Goal: Find specific page/section: Find specific page/section

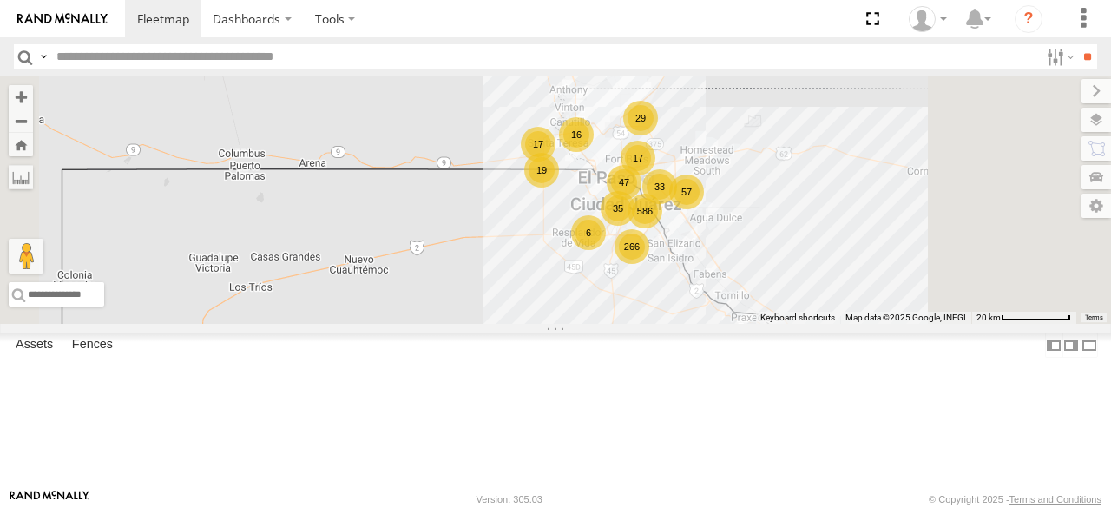
drag, startPoint x: 828, startPoint y: 244, endPoint x: 653, endPoint y: 154, distance: 196.5
click at [653, 154] on div "AN533249 015910001811580 F2771 586 17 266 29 57 16 35 6 47 19 17 3 33" at bounding box center [555, 199] width 1111 height 247
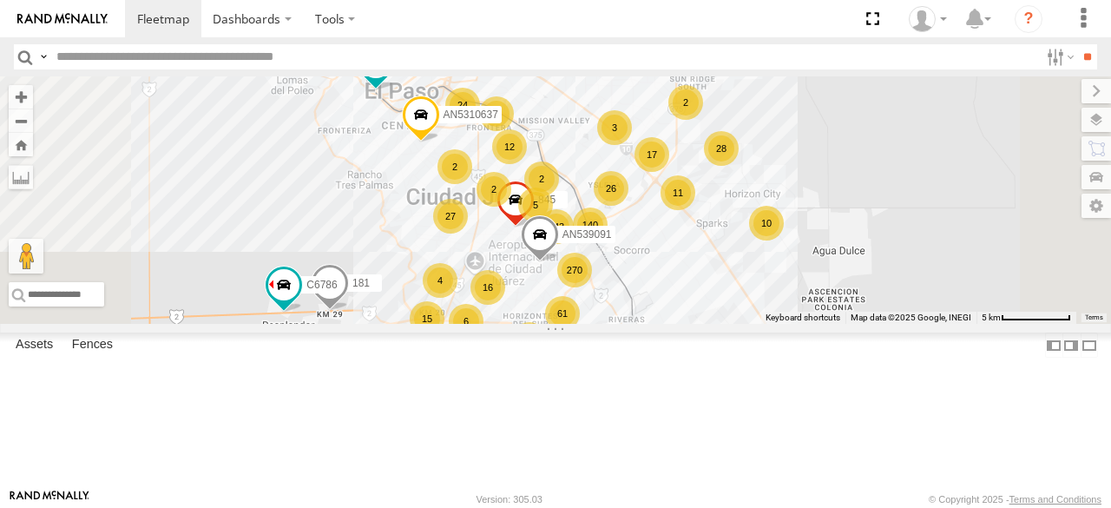
drag, startPoint x: 398, startPoint y: 359, endPoint x: 313, endPoint y: 242, distance: 144.9
click at [0, 0] on div "708 CORDIS [PERSON_NAME] SERVICIO INTERNACIONAL DE ENLACE TERRESTRE SA 31.65571…" at bounding box center [0, 0] width 0 height 0
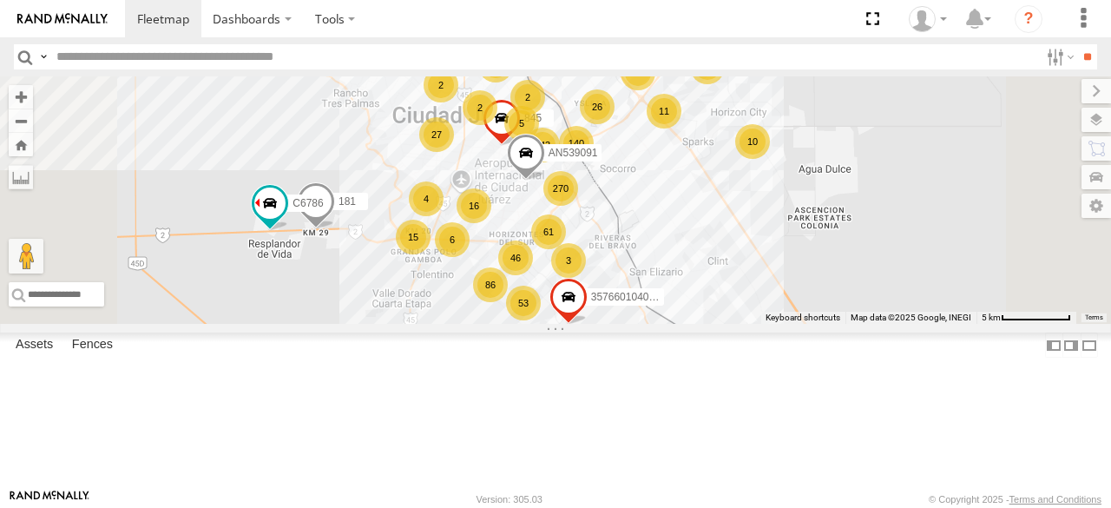
drag, startPoint x: 798, startPoint y: 208, endPoint x: 782, endPoint y: 121, distance: 88.4
click at [782, 121] on div "AN533249 015910001811580 F2771 143 12 16 61 86 53 46 28 11 11 140 27 270 181 17…" at bounding box center [555, 199] width 1111 height 247
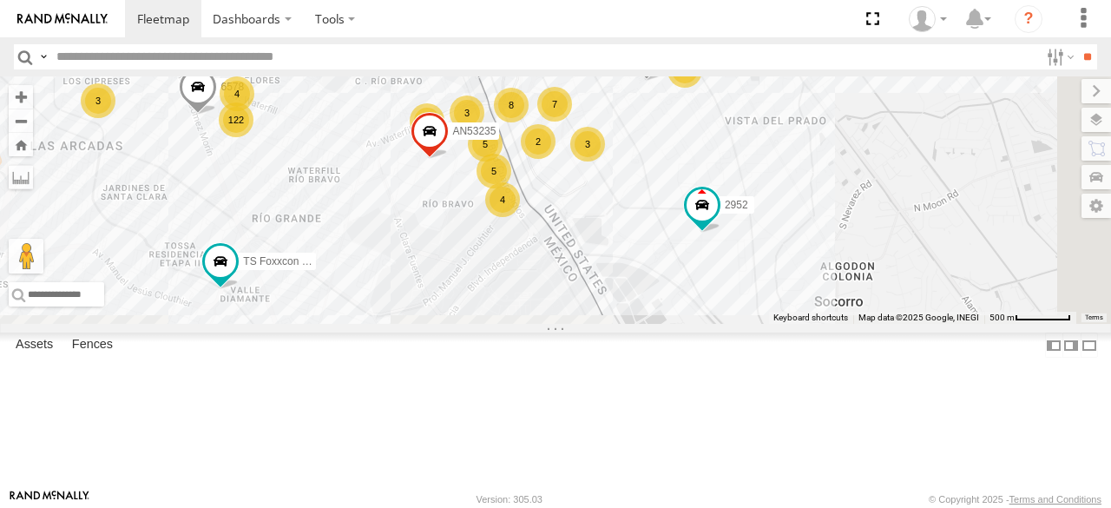
drag, startPoint x: 839, startPoint y: 353, endPoint x: 708, endPoint y: 128, distance: 261.1
click at [708, 119] on div "AN533249 015910001811580 F2771 181 845 C6786 AN5310637 357660104097530 AN53212 …" at bounding box center [555, 199] width 1111 height 247
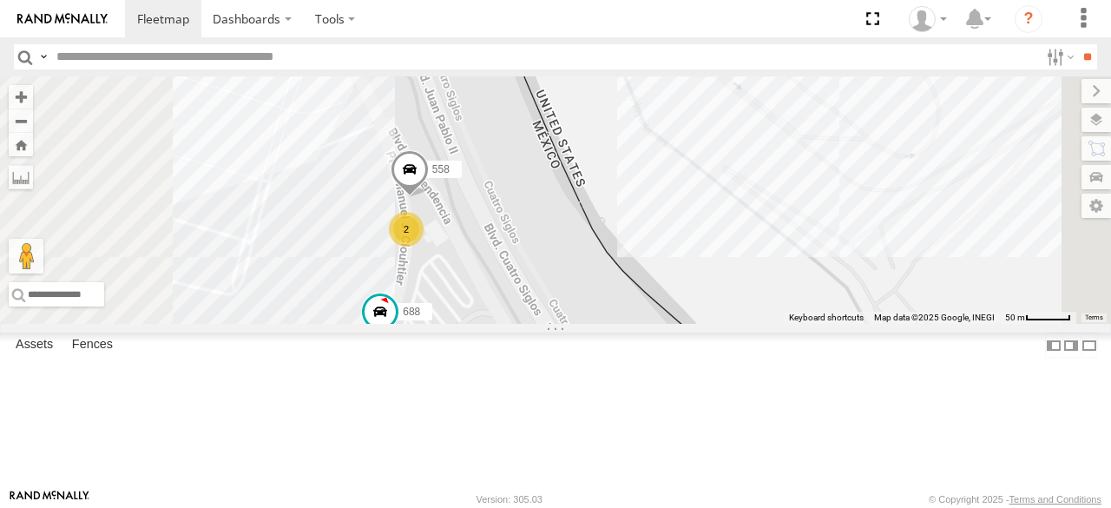
drag, startPoint x: 733, startPoint y: 292, endPoint x: 801, endPoint y: 511, distance: 229.1
click at [801, 507] on html "Dashboards" at bounding box center [555, 254] width 1111 height 508
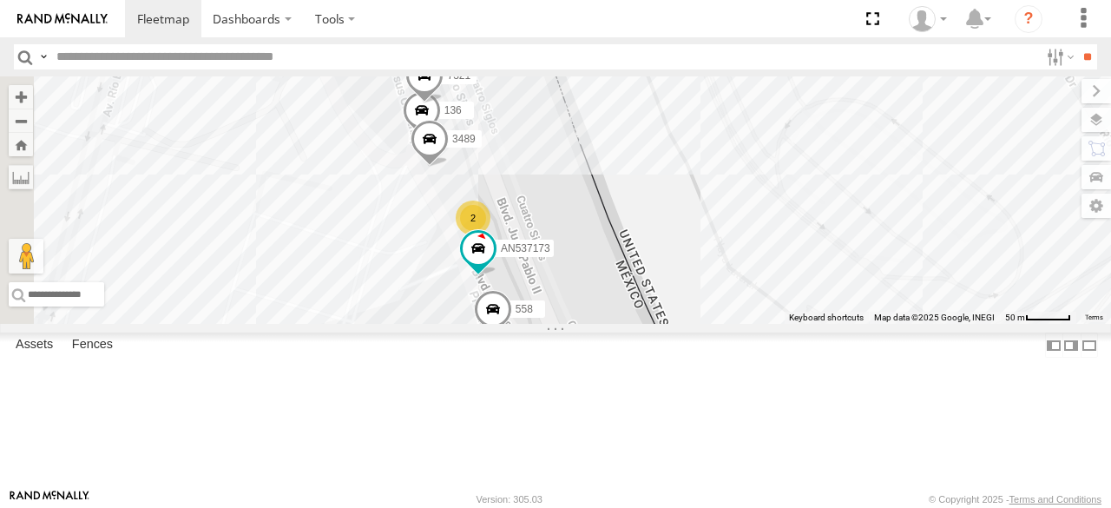
drag, startPoint x: 702, startPoint y: 210, endPoint x: 755, endPoint y: 302, distance: 106.6
click at [755, 302] on div "AN533249 015910001811580 F2771 181 845 C6786 AN5310637 357660104097530 AN53212 …" at bounding box center [555, 199] width 1111 height 247
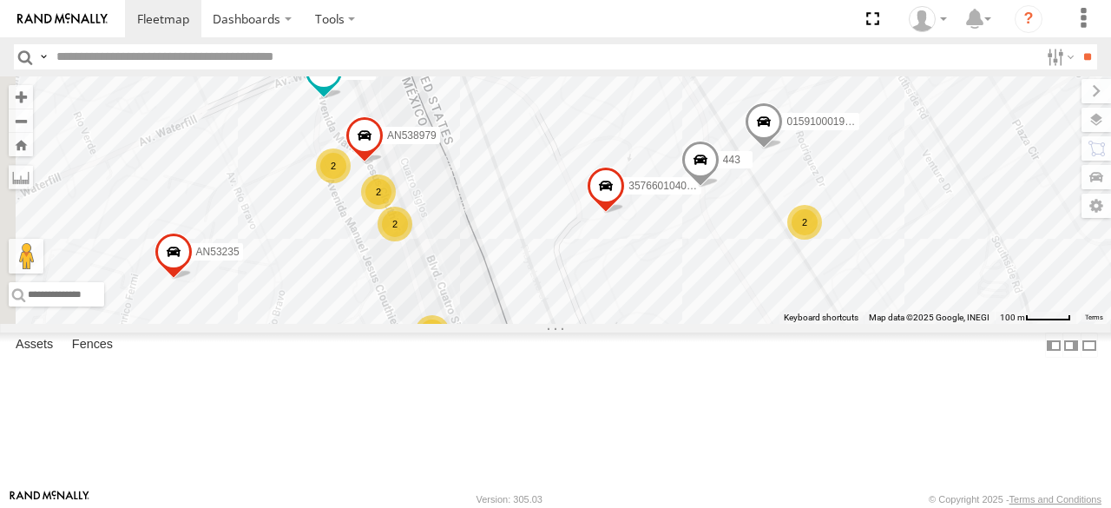
drag, startPoint x: 573, startPoint y: 192, endPoint x: 599, endPoint y: 346, distance: 156.7
click at [599, 324] on div "AN533249 015910001811580 F2771 181 845 C6786 AN5310637 357660104097530 AN53212 …" at bounding box center [555, 199] width 1111 height 247
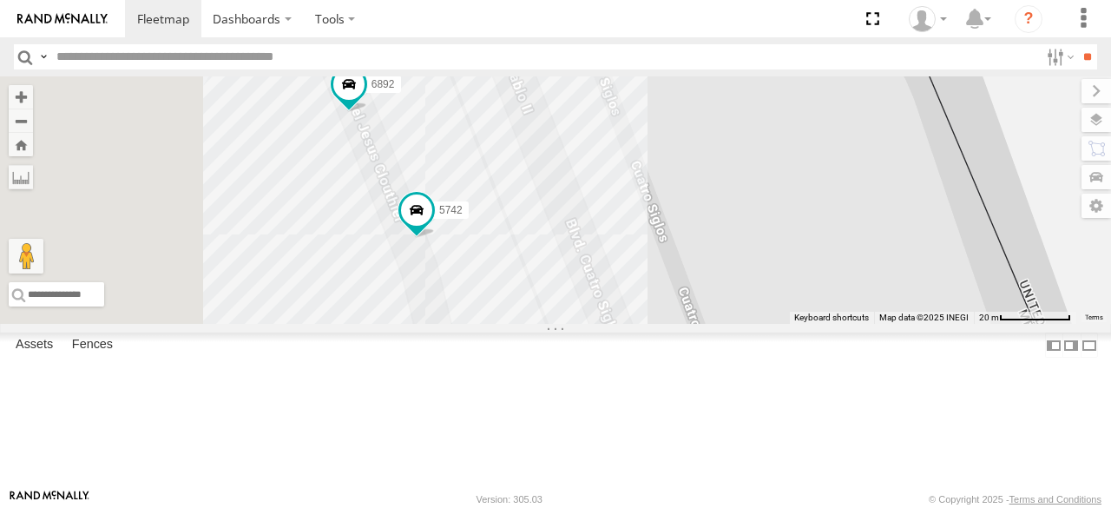
drag, startPoint x: 648, startPoint y: 343, endPoint x: 856, endPoint y: 253, distance: 227.1
click at [856, 253] on div "AN533249 015910001811580 F2771 181 845 C6786 AN5310637 357660104097530 AN53212 …" at bounding box center [555, 199] width 1111 height 247
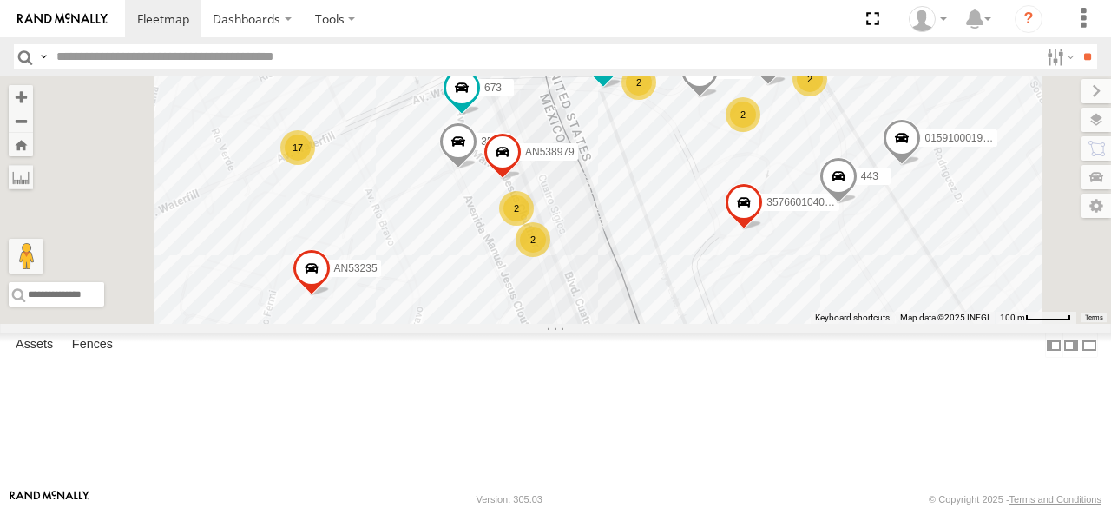
drag, startPoint x: 865, startPoint y: 292, endPoint x: 735, endPoint y: 388, distance: 161.3
click at [735, 324] on div "AN533249 015910001811580 F2771 181 845 C6786 AN5310637 357660104097530 AN53212 …" at bounding box center [555, 199] width 1111 height 247
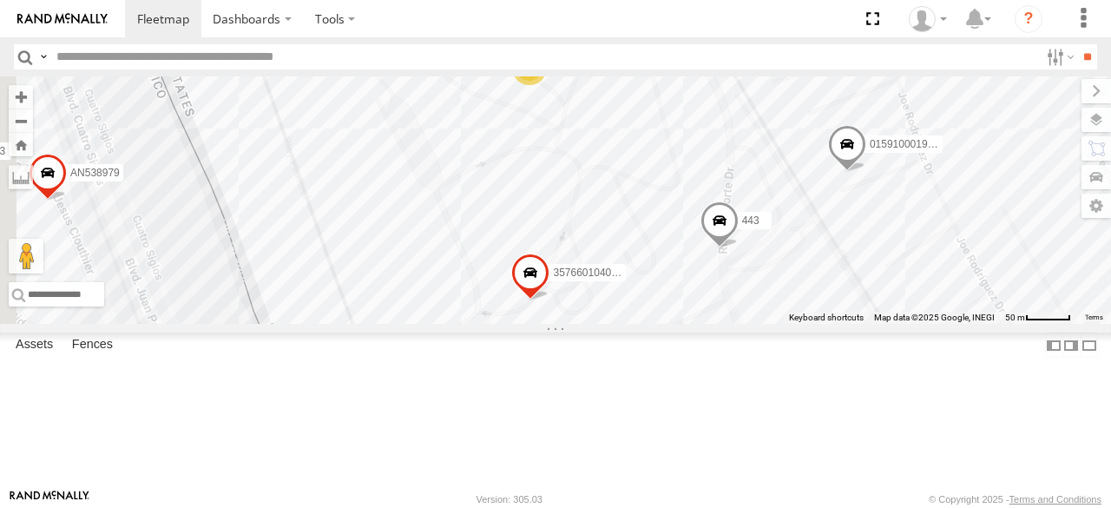
drag, startPoint x: 610, startPoint y: 400, endPoint x: 656, endPoint y: 124, distance: 279.9
click at [656, 124] on div "AN533249 015910001811580 F2771 181 845 C6786 AN5310637 357660104097530 AN53212 …" at bounding box center [555, 199] width 1111 height 247
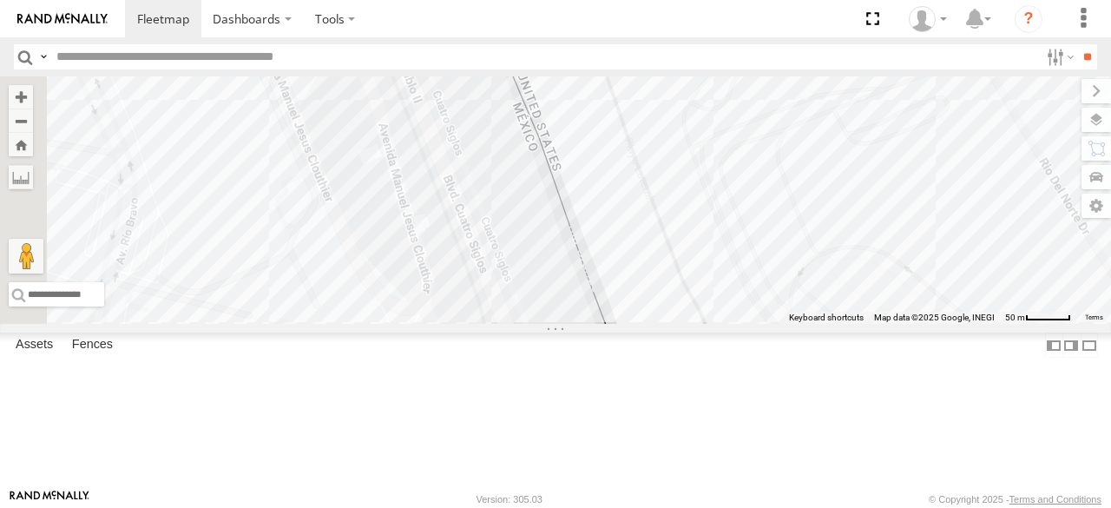
drag, startPoint x: 613, startPoint y: 326, endPoint x: 843, endPoint y: 90, distance: 329.1
click at [843, 90] on div "AN533249 015910001811580 F2771 181 845 C6786 AN5310637 357660104097530 AN53212 …" at bounding box center [555, 199] width 1111 height 247
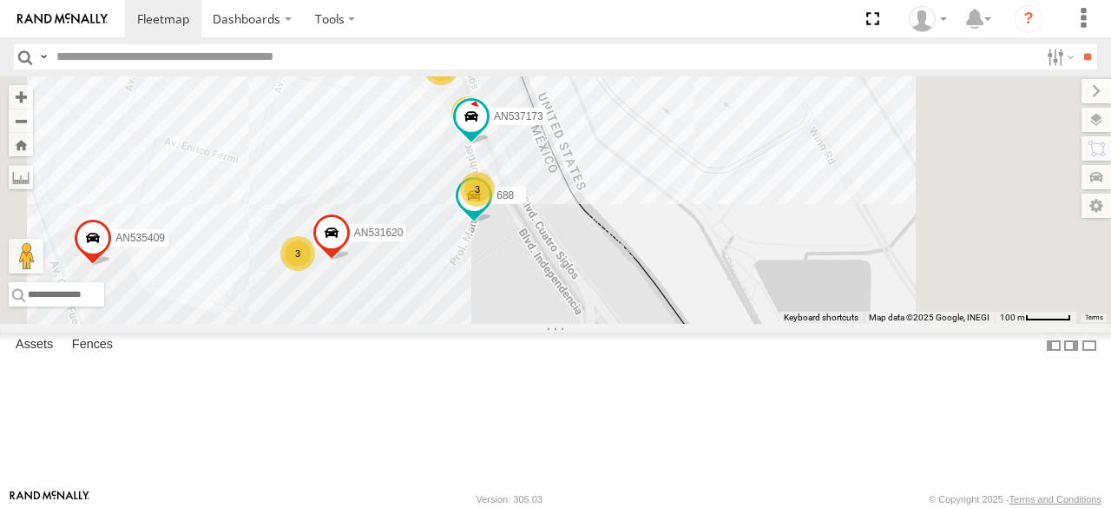
drag, startPoint x: 768, startPoint y: 301, endPoint x: 742, endPoint y: 142, distance: 162.0
click at [742, 142] on div "AN533249 015910001811580 F2771 181 845 C6786 AN5310637 357660104097530 AN53212 …" at bounding box center [555, 199] width 1111 height 247
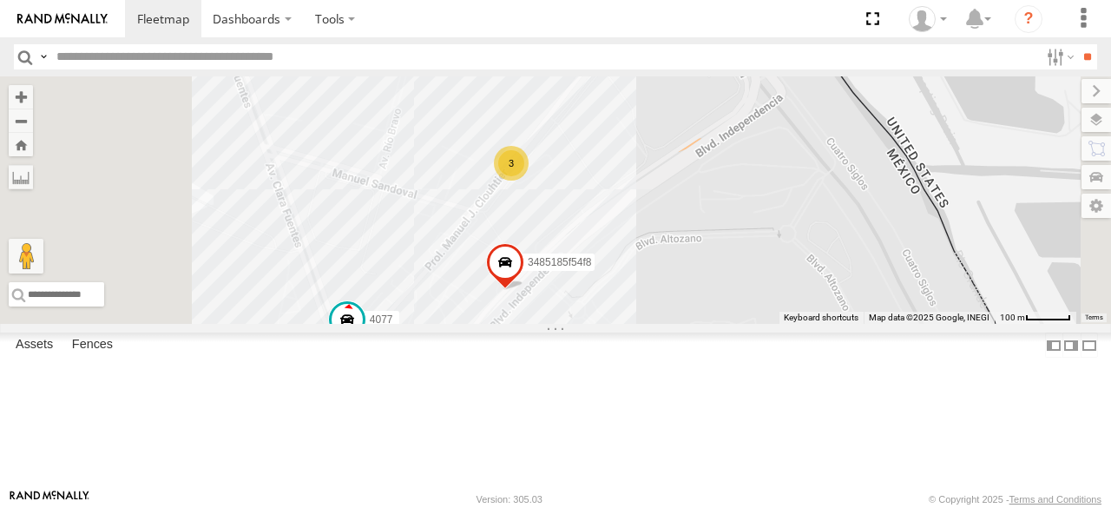
drag, startPoint x: 663, startPoint y: 389, endPoint x: 832, endPoint y: 155, distance: 288.0
click at [832, 155] on div "AN533249 015910001811580 F2771 181 845 C6786 AN5310637 357660104097530 AN53212 …" at bounding box center [555, 199] width 1111 height 247
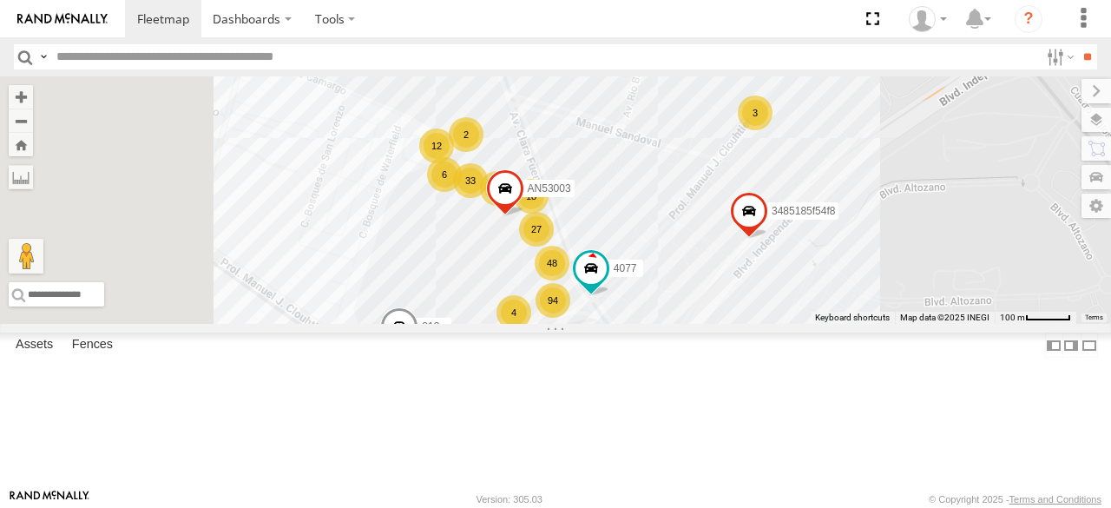
drag, startPoint x: 787, startPoint y: 291, endPoint x: 1033, endPoint y: 235, distance: 252.8
click at [1033, 235] on div "AN533249 015910001811580 F2771 181 845 C6786 AN5310637 357660104097530 AN53212 …" at bounding box center [555, 199] width 1111 height 247
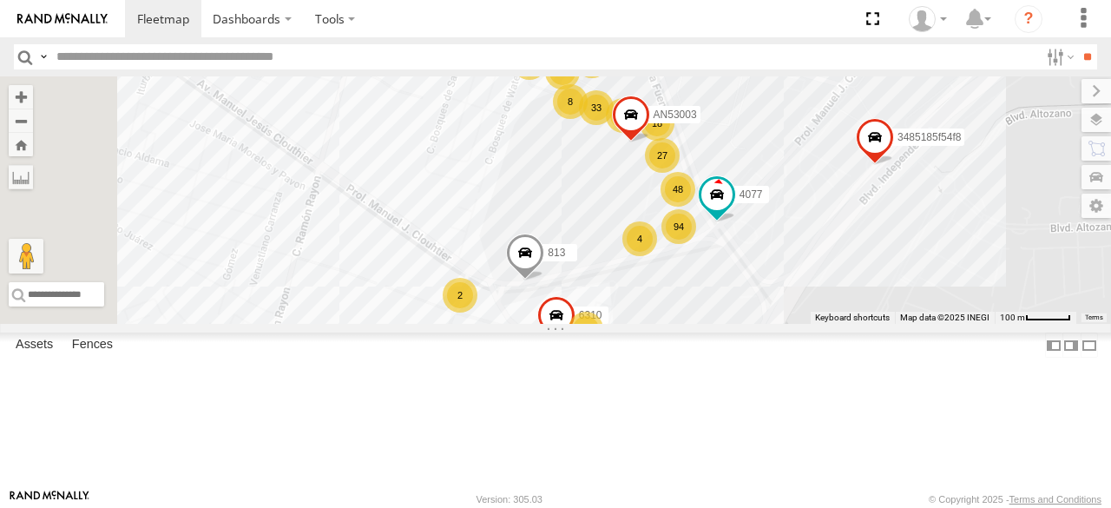
drag, startPoint x: 856, startPoint y: 195, endPoint x: 992, endPoint y: 122, distance: 153.4
click at [992, 122] on div "AN533249 015910001811580 F2771 181 845 C6786 AN5310637 357660104097530 AN53212 …" at bounding box center [555, 199] width 1111 height 247
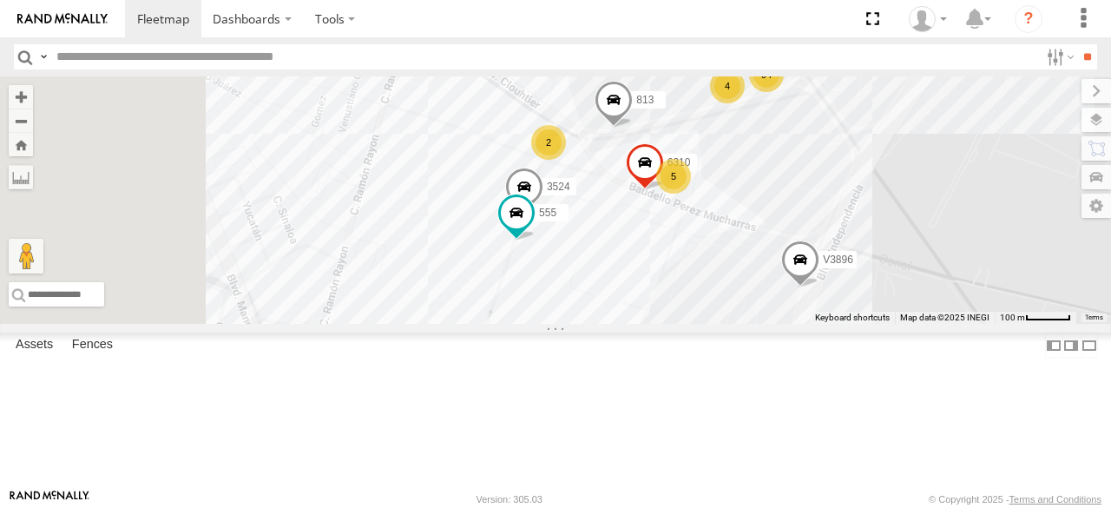
drag, startPoint x: 891, startPoint y: 324, endPoint x: 970, endPoint y: 185, distance: 159.8
click at [970, 185] on div "AN533249 015910001811580 F2771 181 845 C6786 AN5310637 357660104097530 AN53212 …" at bounding box center [555, 199] width 1111 height 247
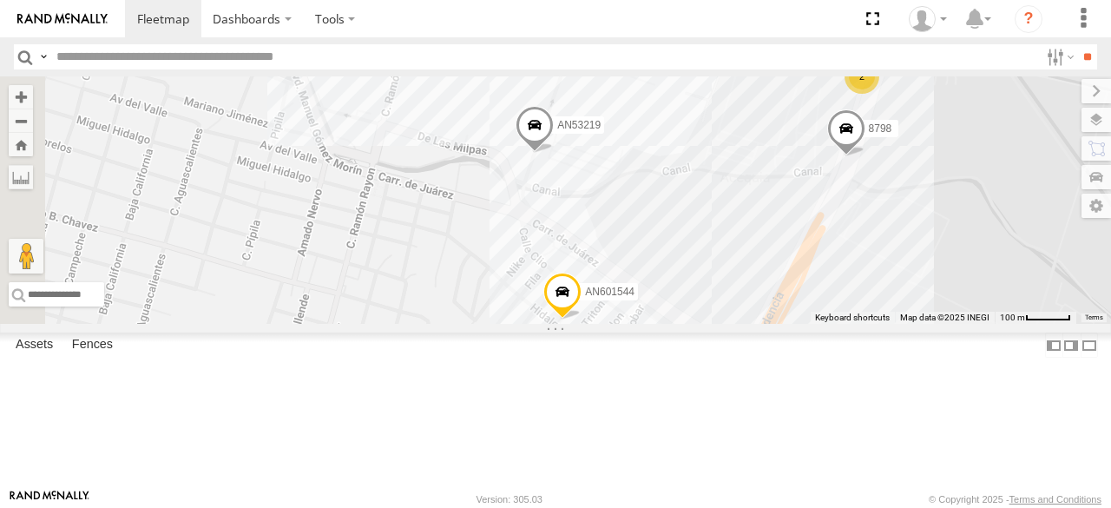
drag, startPoint x: 887, startPoint y: 364, endPoint x: 957, endPoint y: 133, distance: 241.5
click at [957, 133] on div "AN533249 015910001811580 F2771 181 845 C6786 AN5310637 357660104097530 AN53212 …" at bounding box center [555, 199] width 1111 height 247
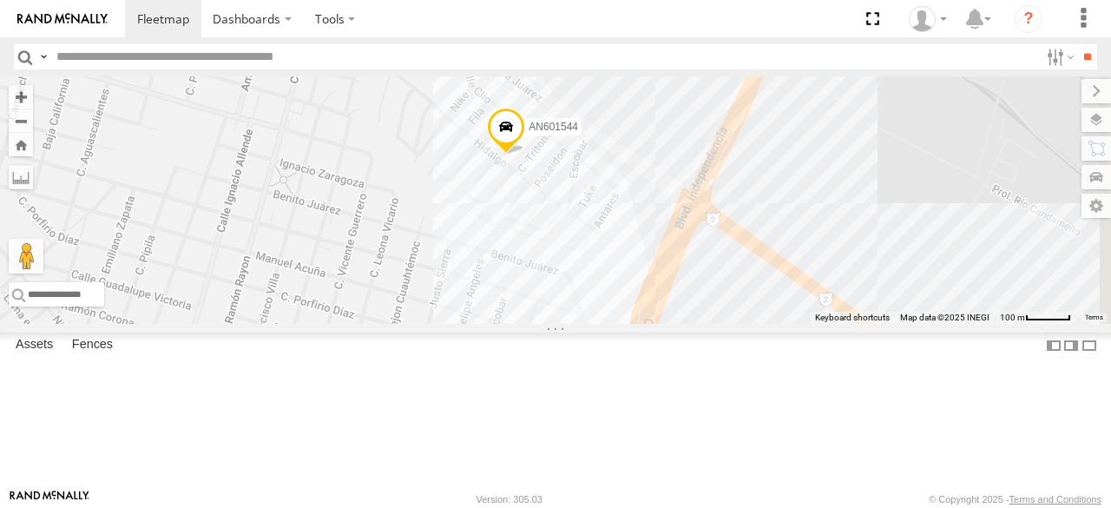
drag, startPoint x: 910, startPoint y: 278, endPoint x: 849, endPoint y: 115, distance: 173.4
click at [849, 115] on div "AN533249 015910001811580 F2771 181 845 C6786 AN5310637 357660104097530 AN53212 …" at bounding box center [555, 199] width 1111 height 247
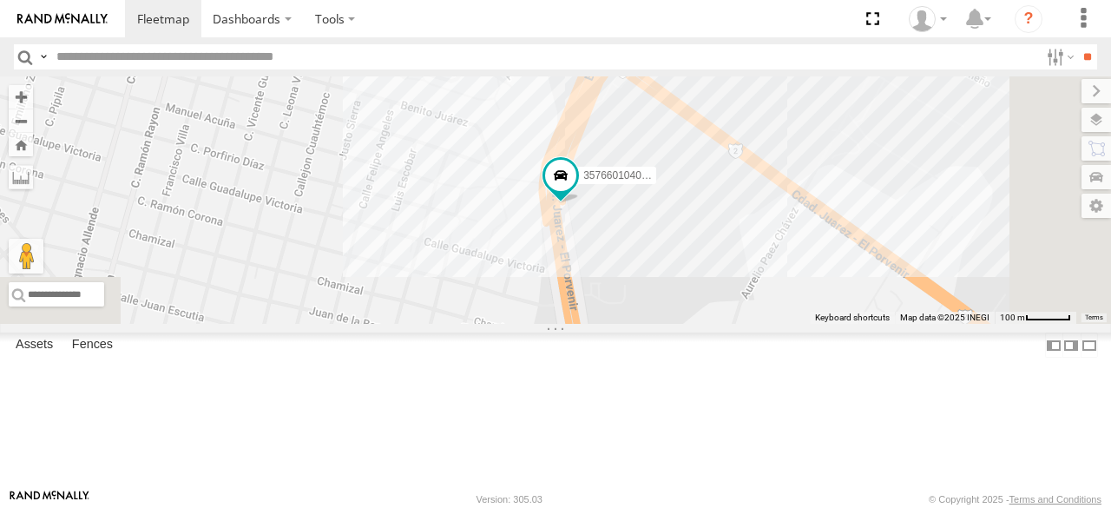
drag, startPoint x: 897, startPoint y: 282, endPoint x: 807, endPoint y: 129, distance: 177.5
click at [807, 129] on div "AN533249 015910001811580 F2771 181 845 C6786 AN5310637 357660104097530 AN53212 …" at bounding box center [555, 199] width 1111 height 247
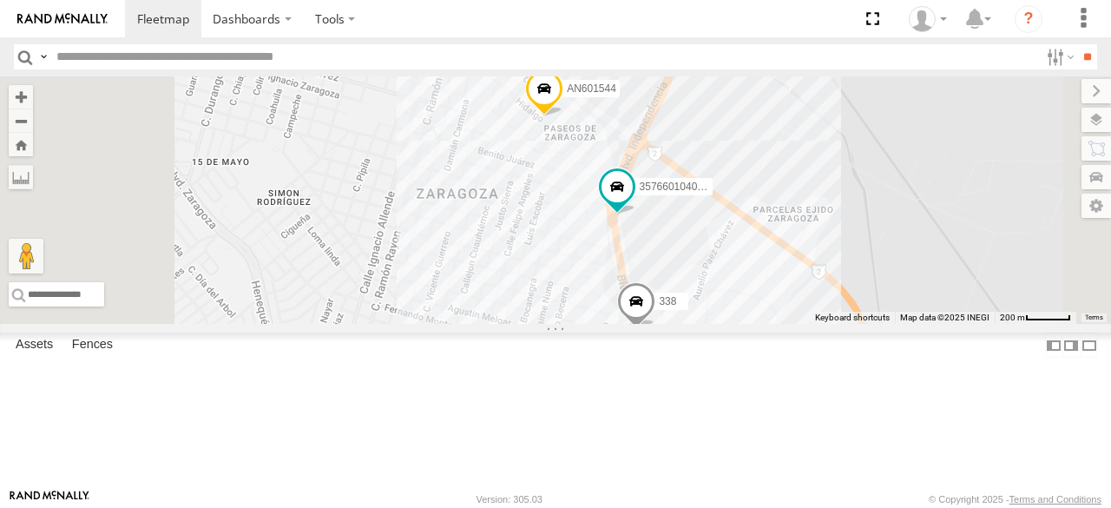
click at [193, 53] on input "text" at bounding box center [544, 56] width 990 height 25
type input "***"
click at [1078, 44] on input "**" at bounding box center [1088, 56] width 20 height 25
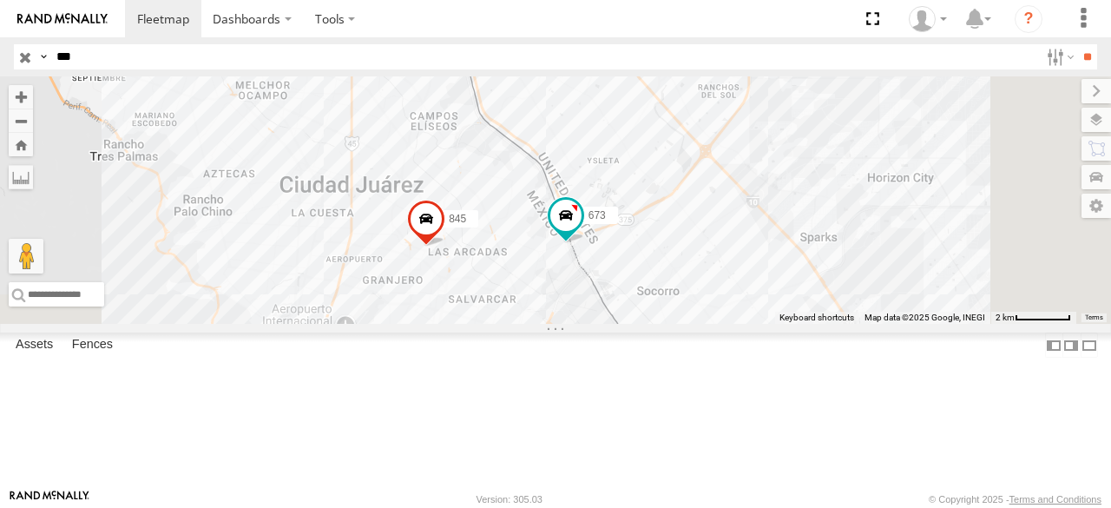
drag, startPoint x: 918, startPoint y: 399, endPoint x: 720, endPoint y: 196, distance: 283.1
click at [720, 196] on div "AN531673 [PHONE_NUMBER]" at bounding box center [555, 199] width 1111 height 247
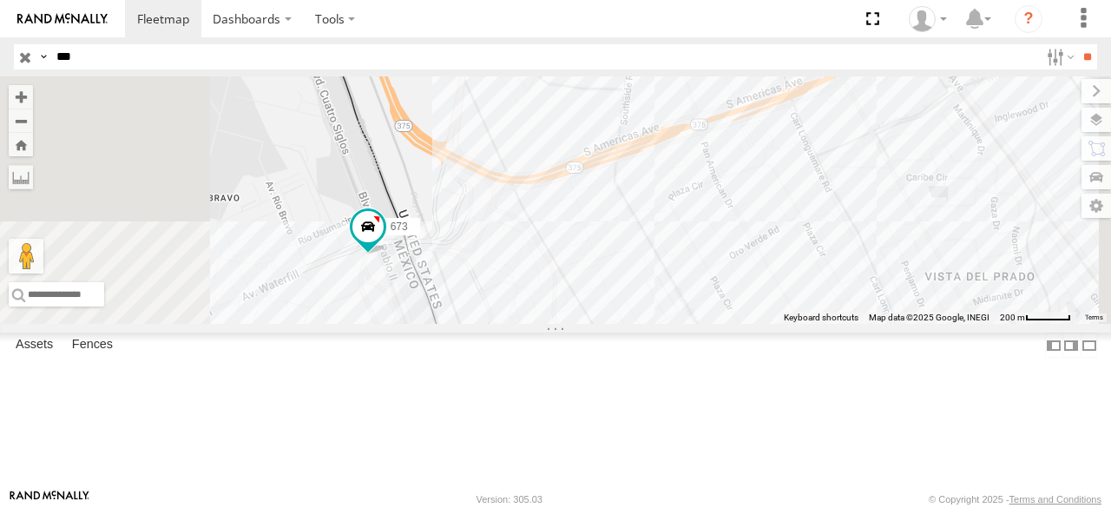
drag, startPoint x: 526, startPoint y: 317, endPoint x: 634, endPoint y: 417, distance: 146.9
click at [634, 324] on div "AN531673 [PHONE_NUMBER]" at bounding box center [555, 199] width 1111 height 247
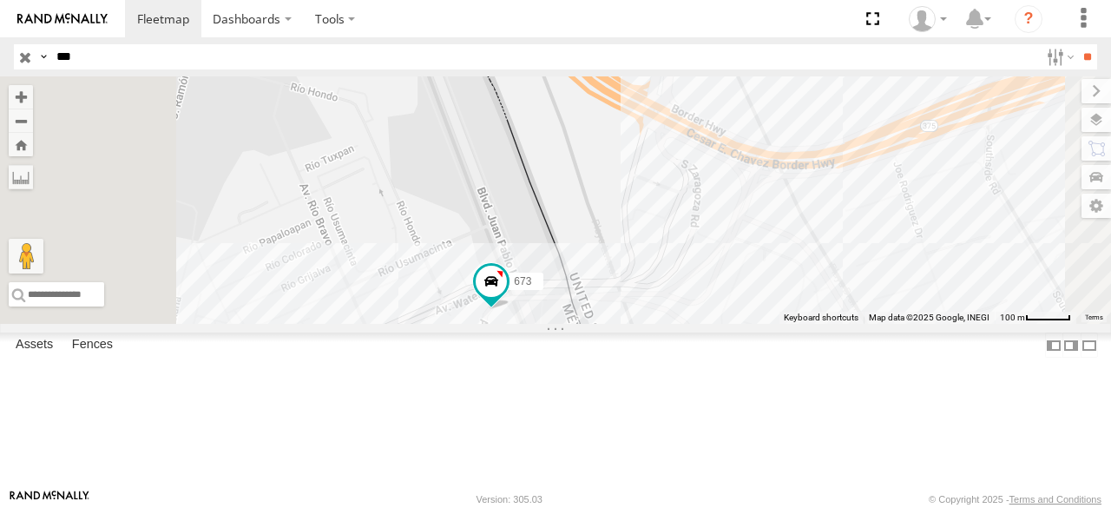
drag, startPoint x: 637, startPoint y: 349, endPoint x: 771, endPoint y: 444, distance: 163.8
click at [771, 324] on div "AN531673 [PHONE_NUMBER]" at bounding box center [555, 199] width 1111 height 247
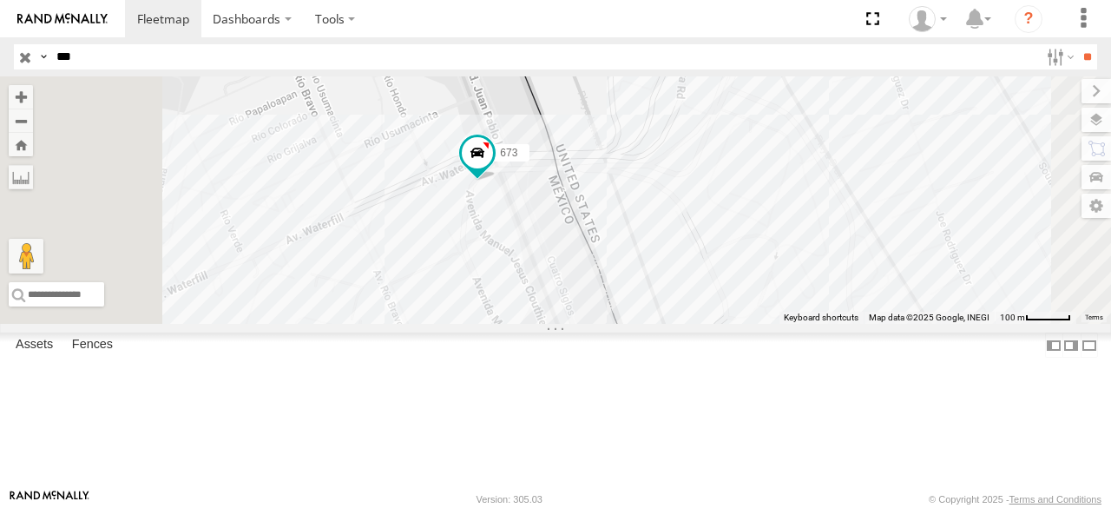
drag, startPoint x: 785, startPoint y: 426, endPoint x: 768, endPoint y: 295, distance: 132.3
click at [768, 295] on div "AN531673 [PHONE_NUMBER]" at bounding box center [555, 199] width 1111 height 247
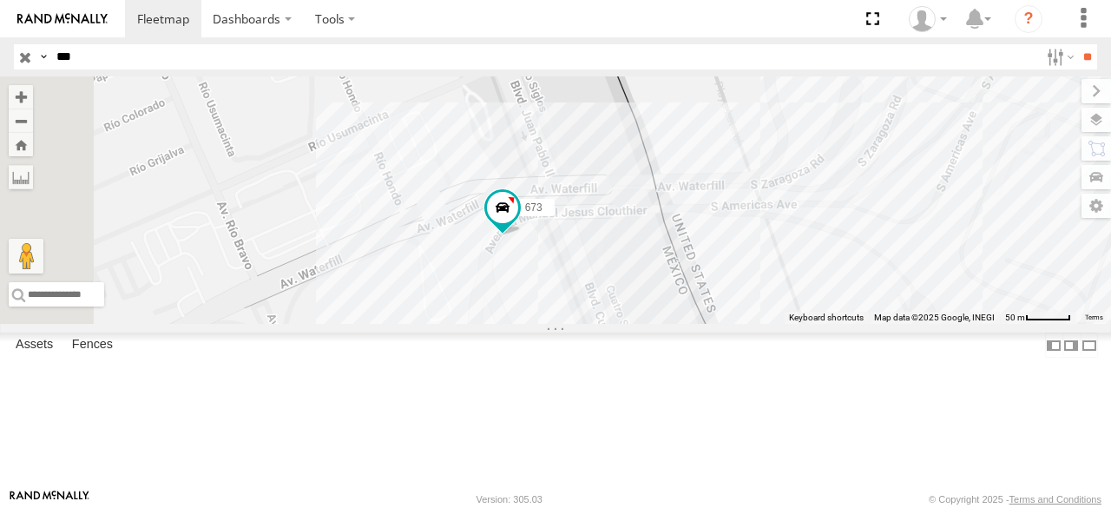
drag, startPoint x: 768, startPoint y: 295, endPoint x: 867, endPoint y: 385, distance: 133.4
click at [867, 324] on div "AN531673 [PHONE_NUMBER]" at bounding box center [555, 199] width 1111 height 247
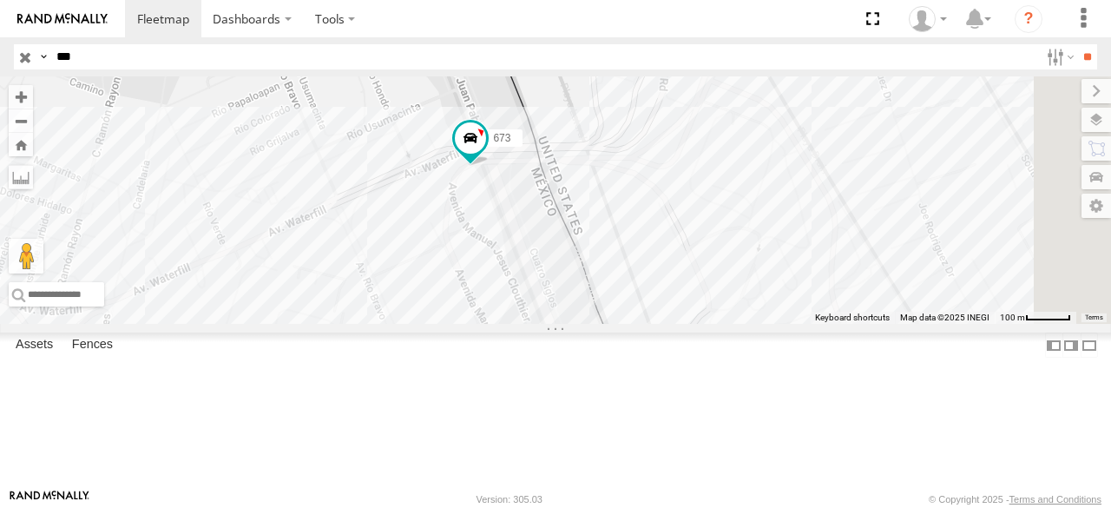
drag, startPoint x: 847, startPoint y: 374, endPoint x: 735, endPoint y: 280, distance: 146.1
click at [735, 280] on div "AN531673 [PHONE_NUMBER]" at bounding box center [555, 199] width 1111 height 247
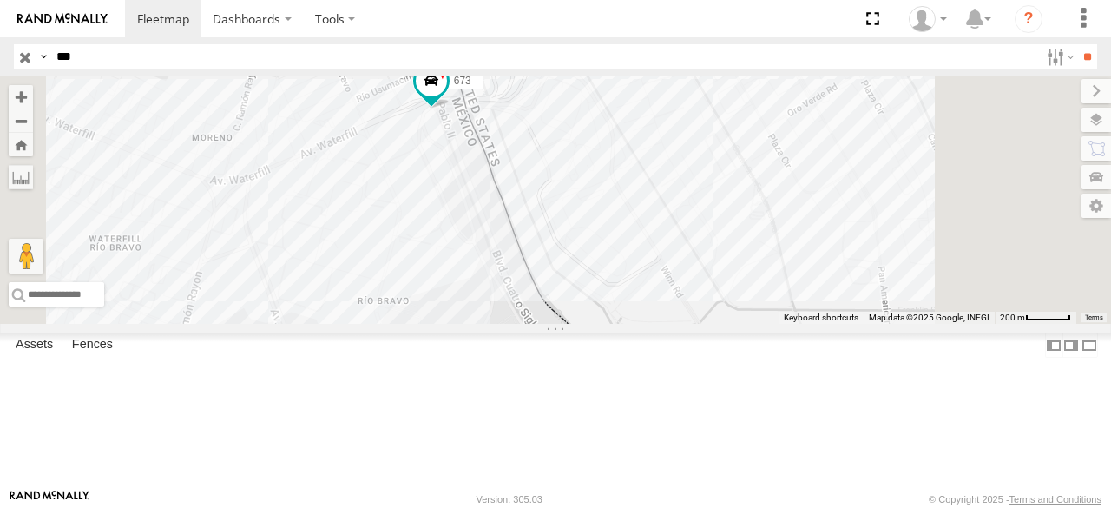
drag, startPoint x: 735, startPoint y: 280, endPoint x: 675, endPoint y: 209, distance: 93.1
click at [675, 209] on div "AN531673 [PHONE_NUMBER]" at bounding box center [555, 199] width 1111 height 247
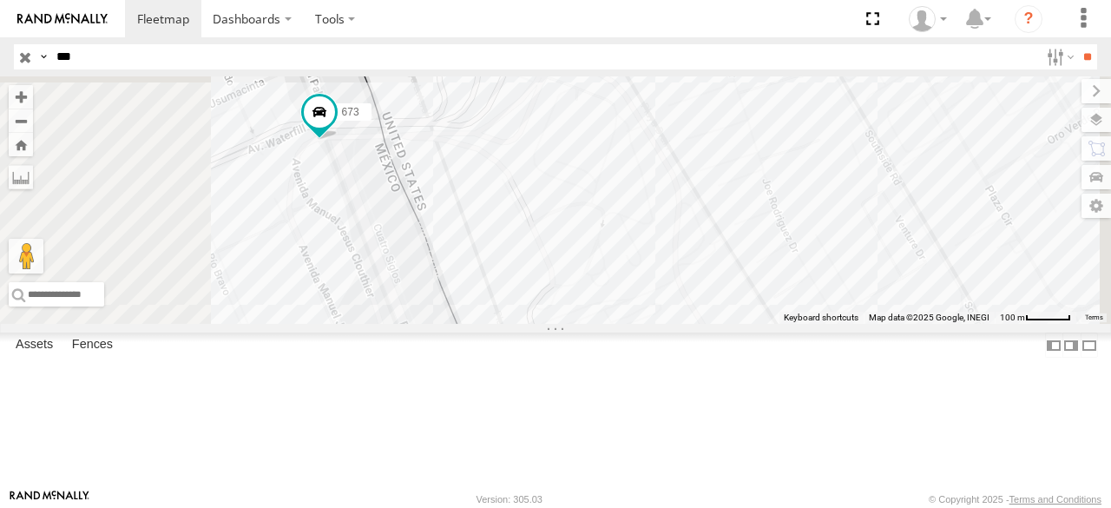
drag, startPoint x: 882, startPoint y: 267, endPoint x: 1000, endPoint y: 378, distance: 162.2
click at [1000, 324] on div "AN531673 [PHONE_NUMBER]" at bounding box center [555, 199] width 1111 height 247
